Goal: Use online tool/utility: Utilize a website feature to perform a specific function

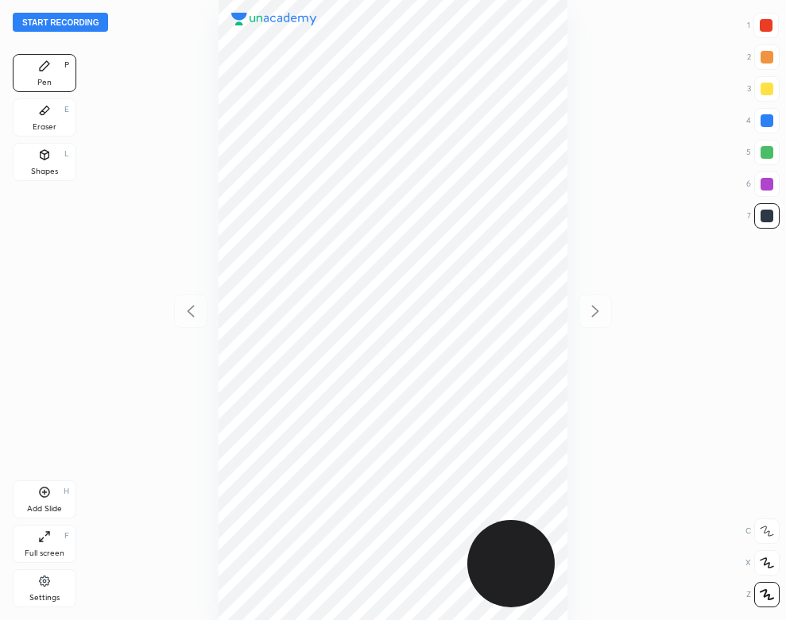
scroll to position [620, 531]
click at [90, 24] on button "Start recording" at bounding box center [60, 22] width 95 height 19
click at [769, 125] on div at bounding box center [766, 120] width 13 height 13
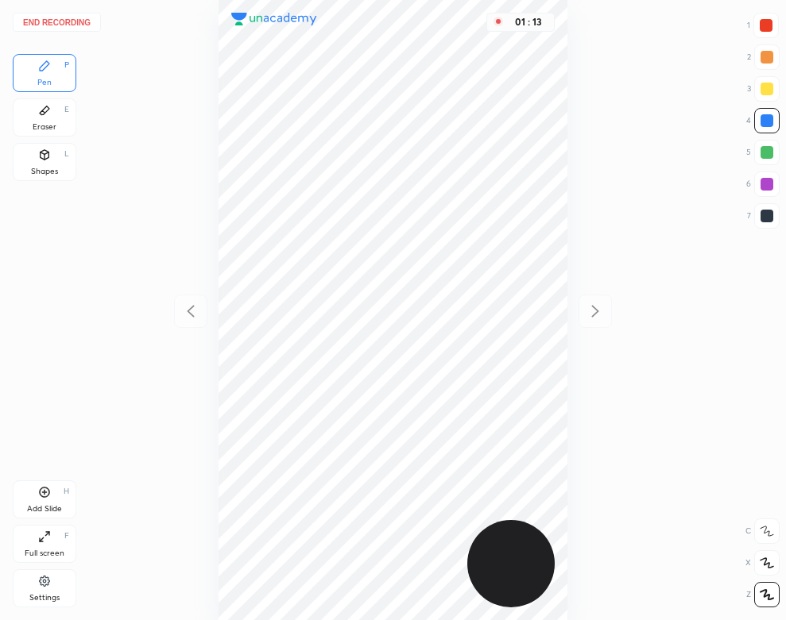
click at [36, 116] on div "Eraser E" at bounding box center [45, 117] width 64 height 38
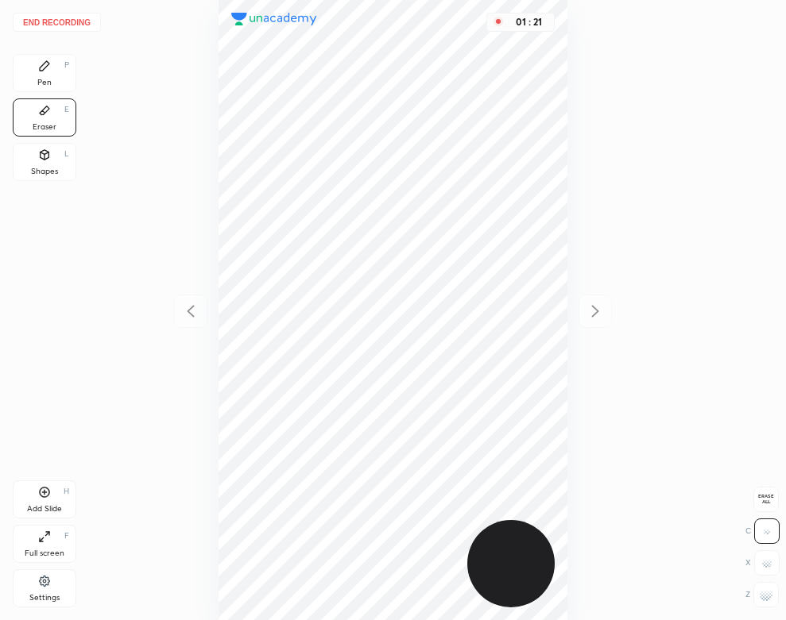
click at [44, 71] on icon at bounding box center [44, 66] width 13 height 13
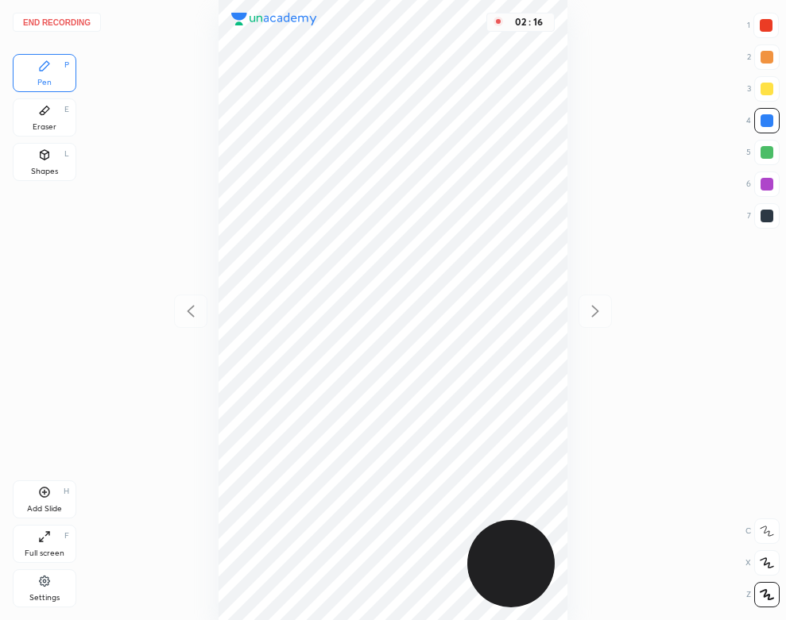
click at [767, 212] on div at bounding box center [766, 216] width 13 height 13
click at [29, 110] on div "Eraser E" at bounding box center [45, 117] width 64 height 38
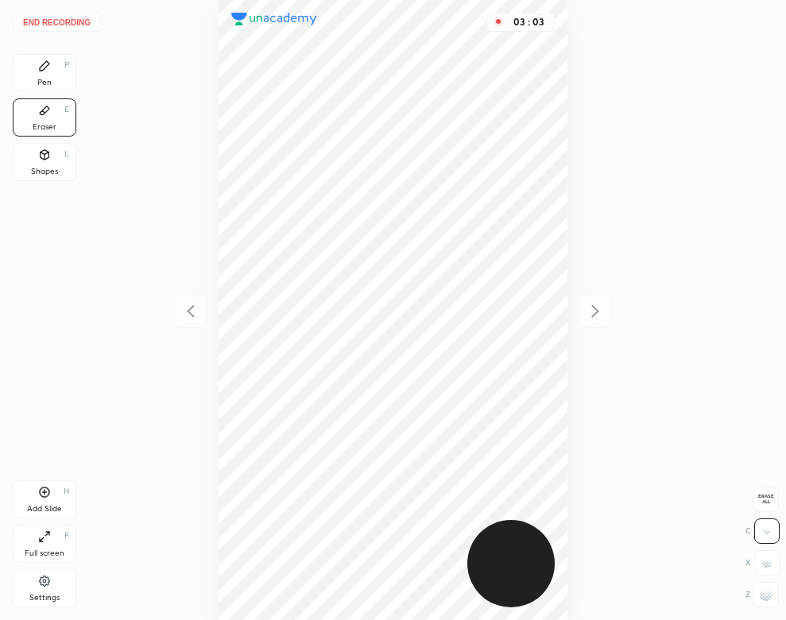
click at [36, 66] on div "Pen P" at bounding box center [45, 73] width 64 height 38
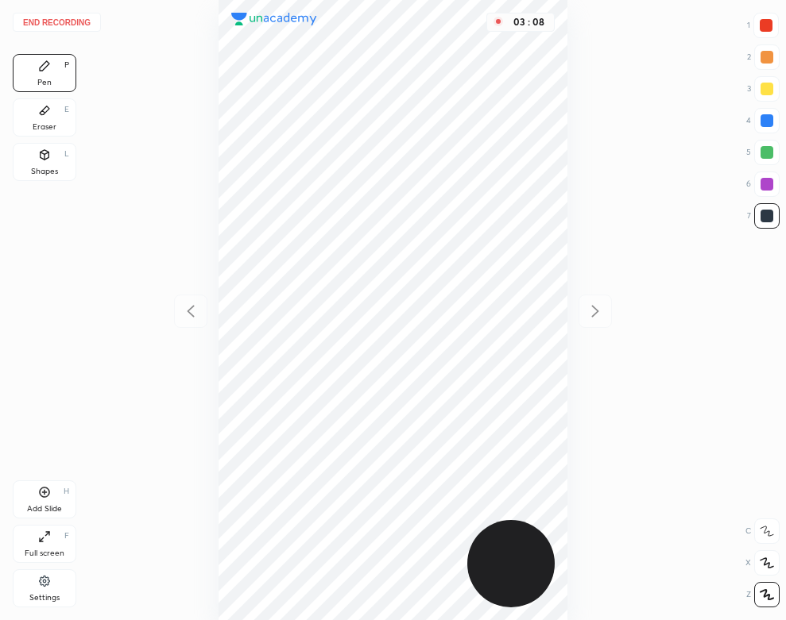
click at [53, 164] on div "Shapes L" at bounding box center [45, 162] width 64 height 38
click at [50, 86] on div "Pen" at bounding box center [44, 83] width 14 height 8
click at [69, 18] on button "End recording" at bounding box center [57, 22] width 88 height 19
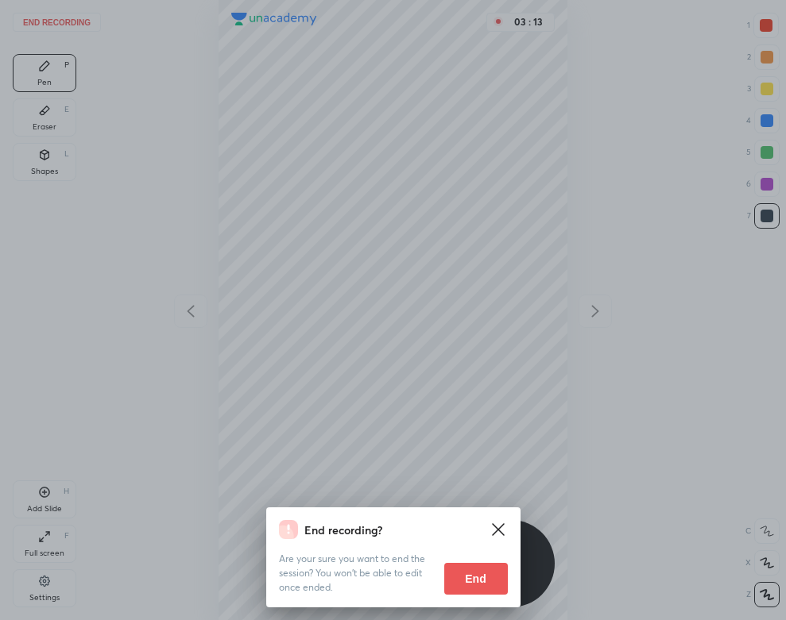
click at [492, 590] on button "End" at bounding box center [476, 579] width 64 height 32
